Goal: Use online tool/utility: Utilize a website feature to perform a specific function

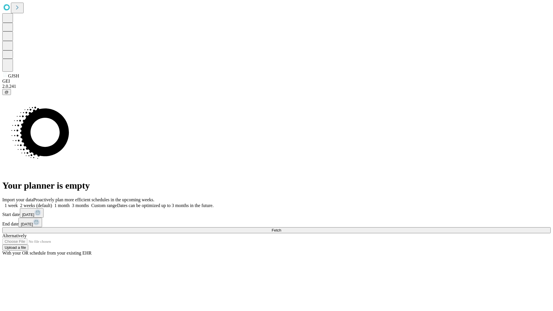
click at [281, 228] on span "Fetch" at bounding box center [277, 230] width 10 height 4
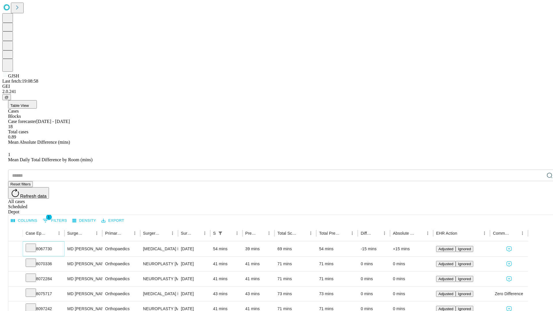
click at [34, 244] on icon at bounding box center [31, 247] width 6 height 6
